Goal: Navigation & Orientation: Find specific page/section

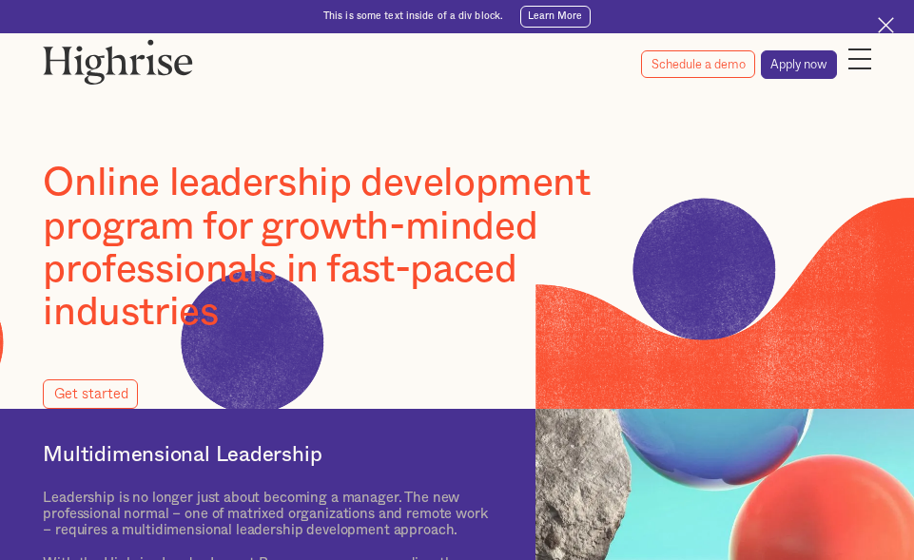
drag, startPoint x: 914, startPoint y: 52, endPoint x: 915, endPoint y: 114, distance: 61.9
click at [914, 114] on html "Want to learn how folks from Meta, Airtable and Stripe are accelerating their c…" at bounding box center [457, 280] width 914 height 560
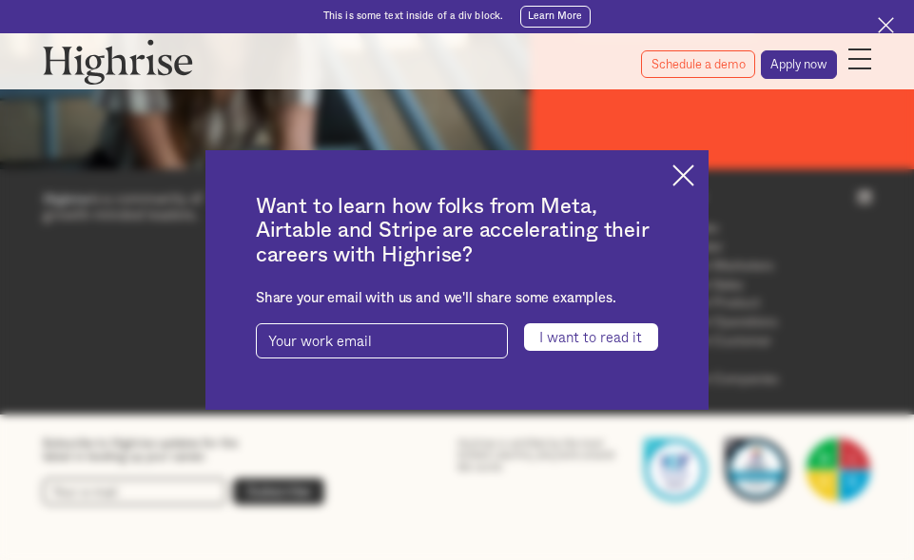
scroll to position [1878, 0]
click at [694, 172] on img at bounding box center [684, 176] width 22 height 22
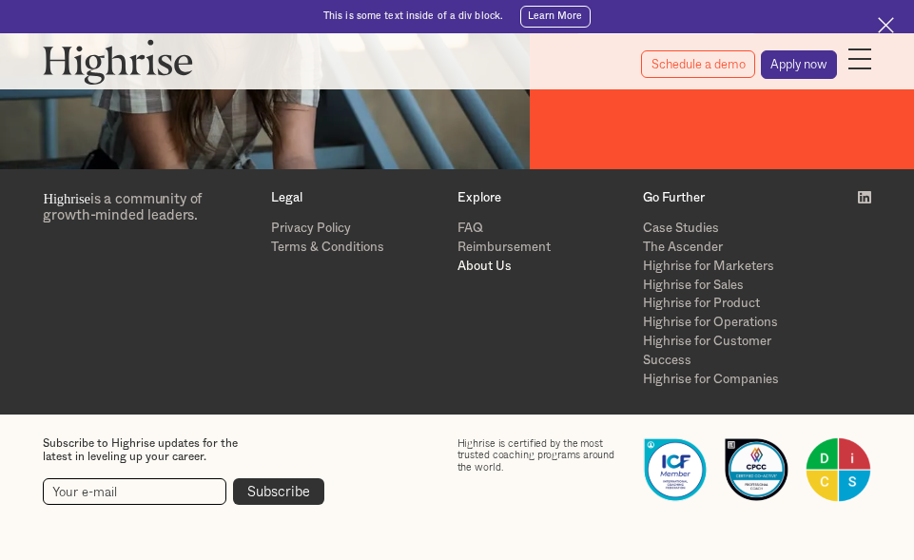
click at [478, 263] on link "About Us" at bounding box center [543, 267] width 171 height 19
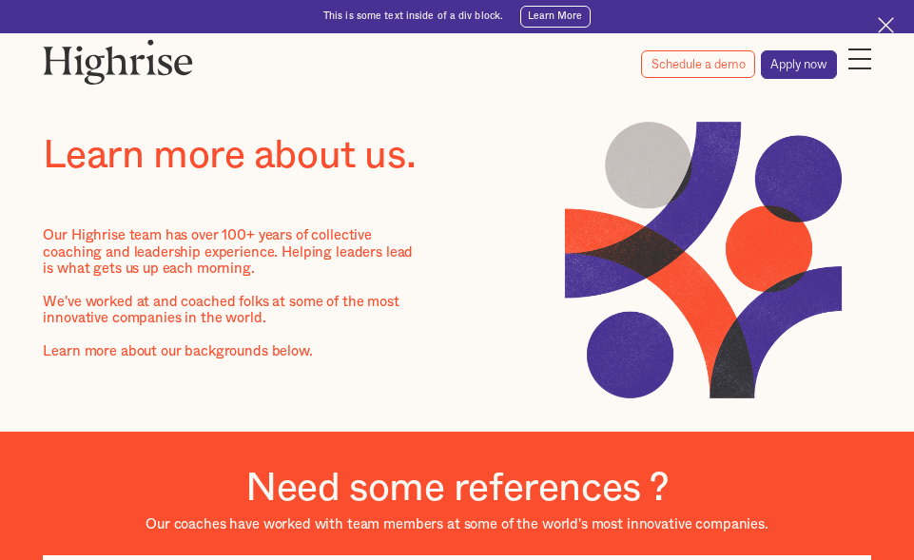
click at [865, 58] on div at bounding box center [860, 59] width 23 height 2
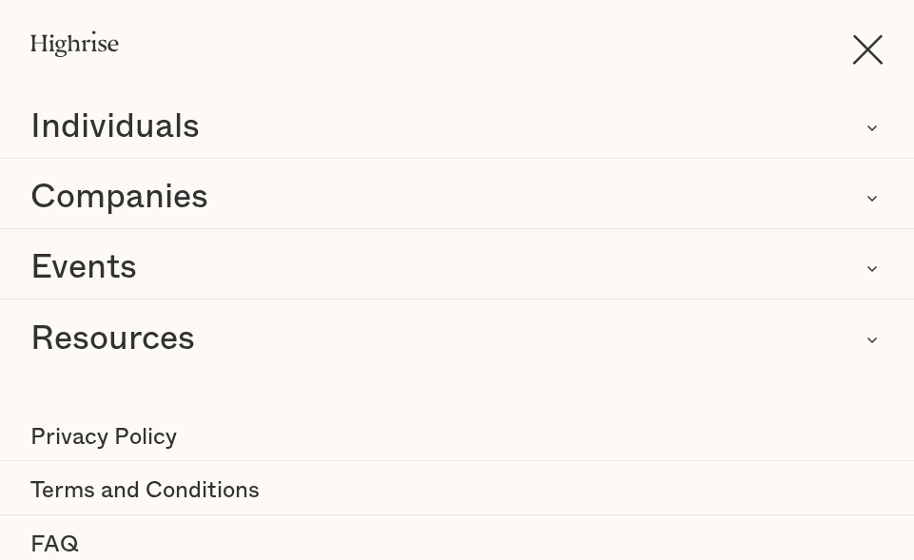
click at [580, 69] on div "How It Works Individuals Programs 1 Highrise Leader A 6-month program to grow l…" at bounding box center [457, 343] width 914 height 686
